Goal: Navigation & Orientation: Understand site structure

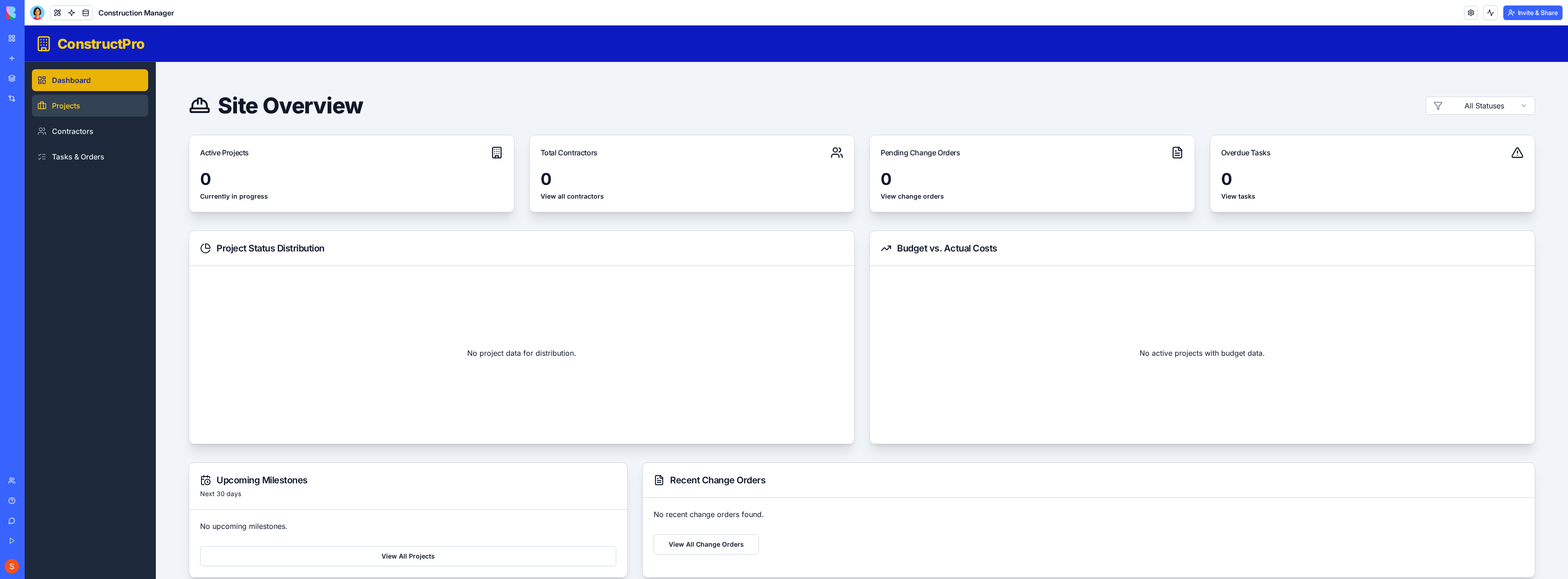
click at [85, 103] on link "Projects" at bounding box center [89, 106] width 116 height 22
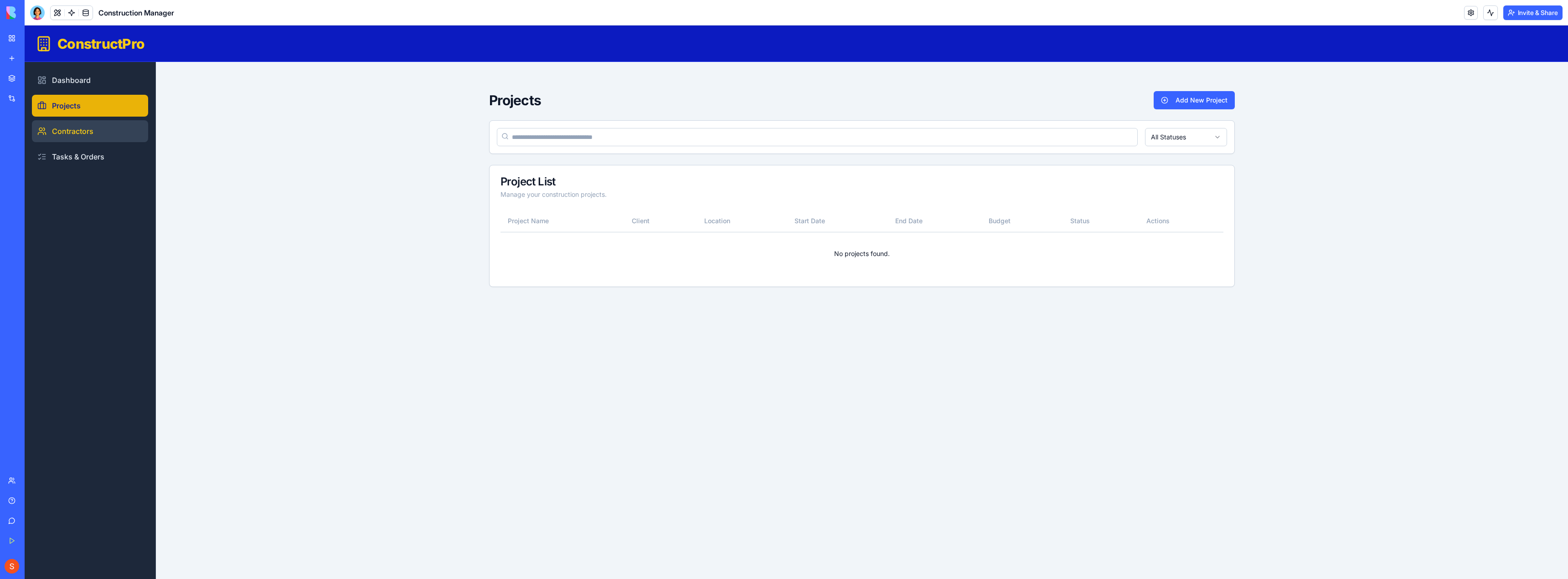
click at [81, 133] on link "Contractors" at bounding box center [89, 131] width 116 height 22
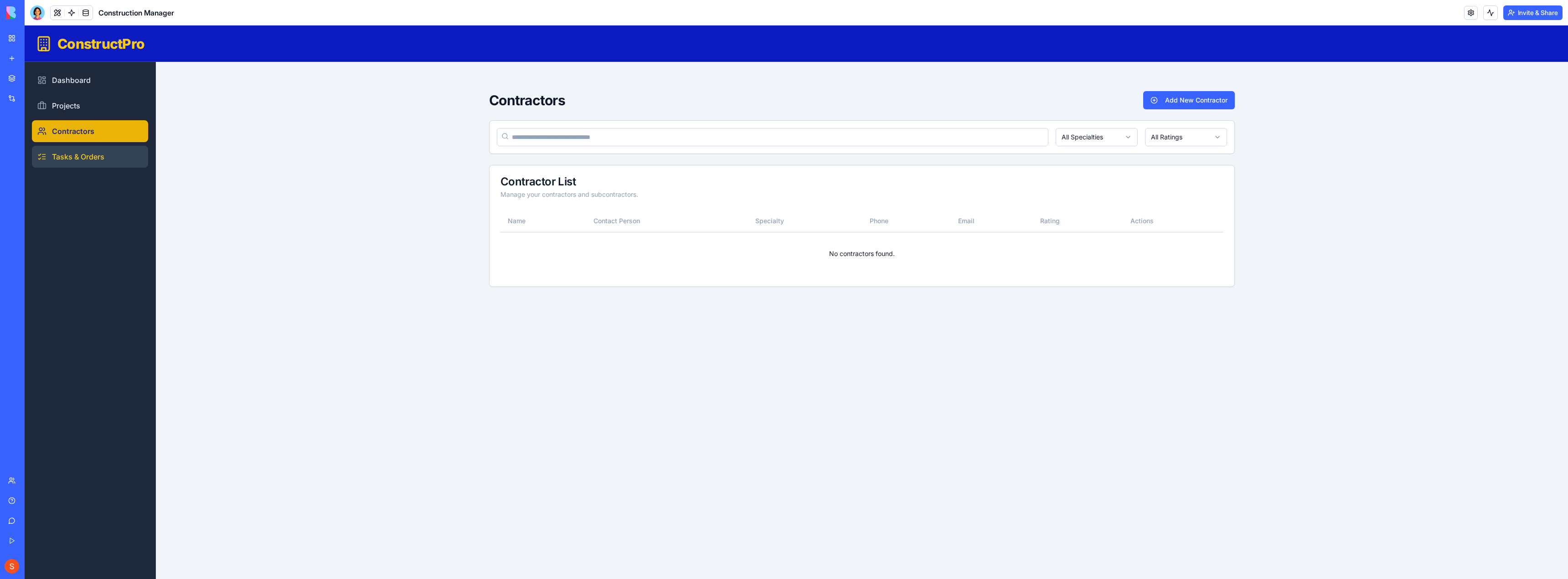
click at [81, 155] on link "Tasks & Orders" at bounding box center [89, 157] width 116 height 22
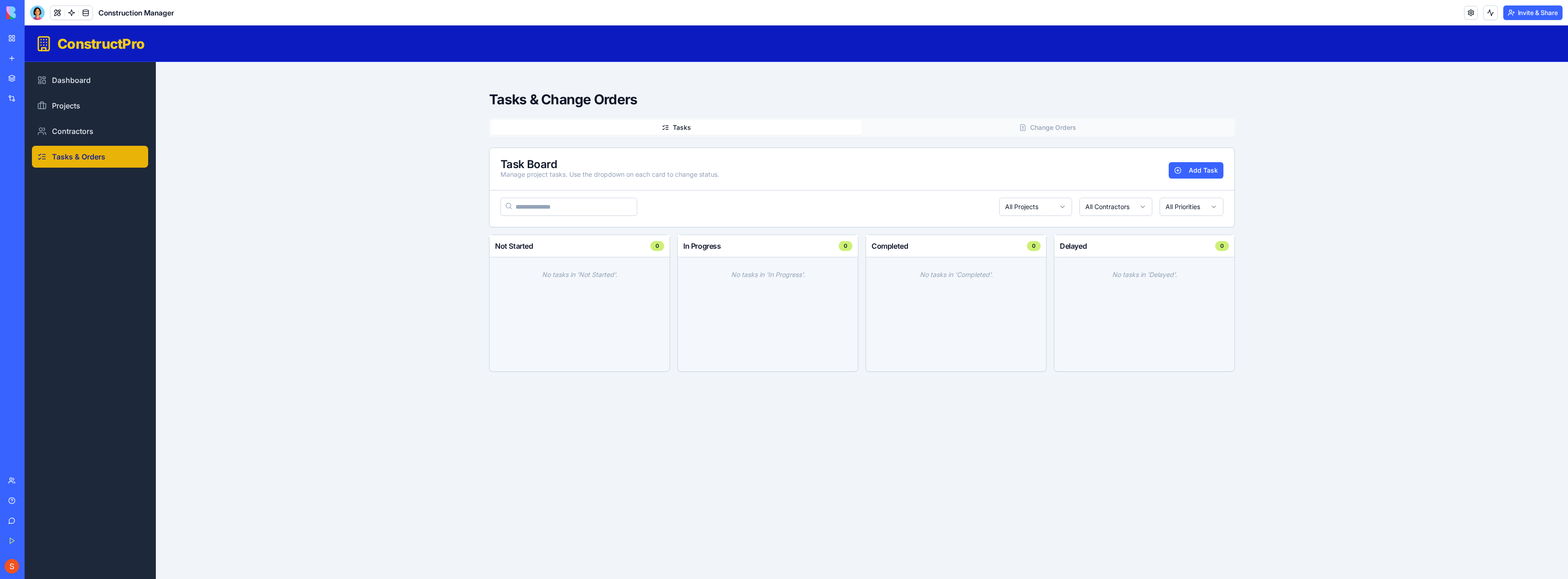
click at [10, 39] on link "My Workspace" at bounding box center [21, 38] width 37 height 18
